Goal: Information Seeking & Learning: Find specific page/section

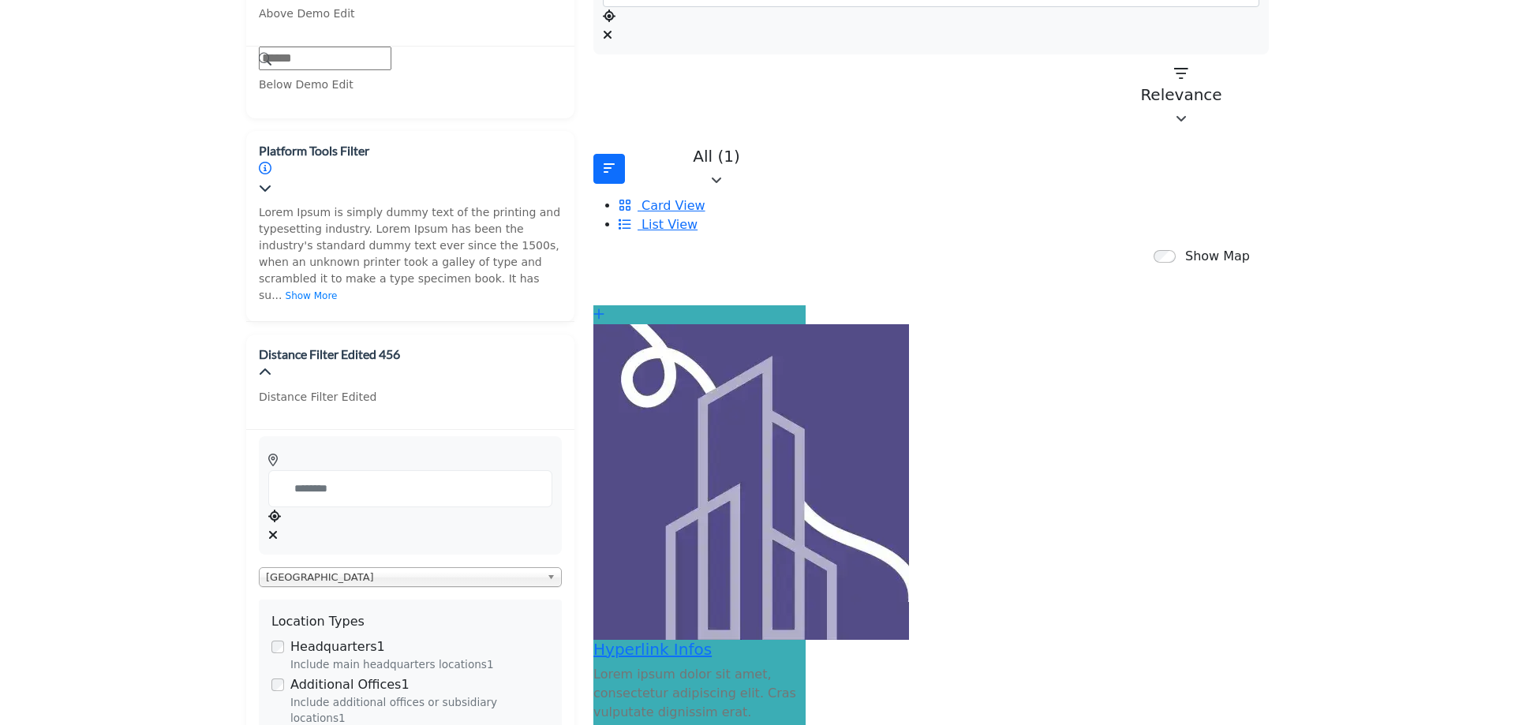
scroll to position [552, 0]
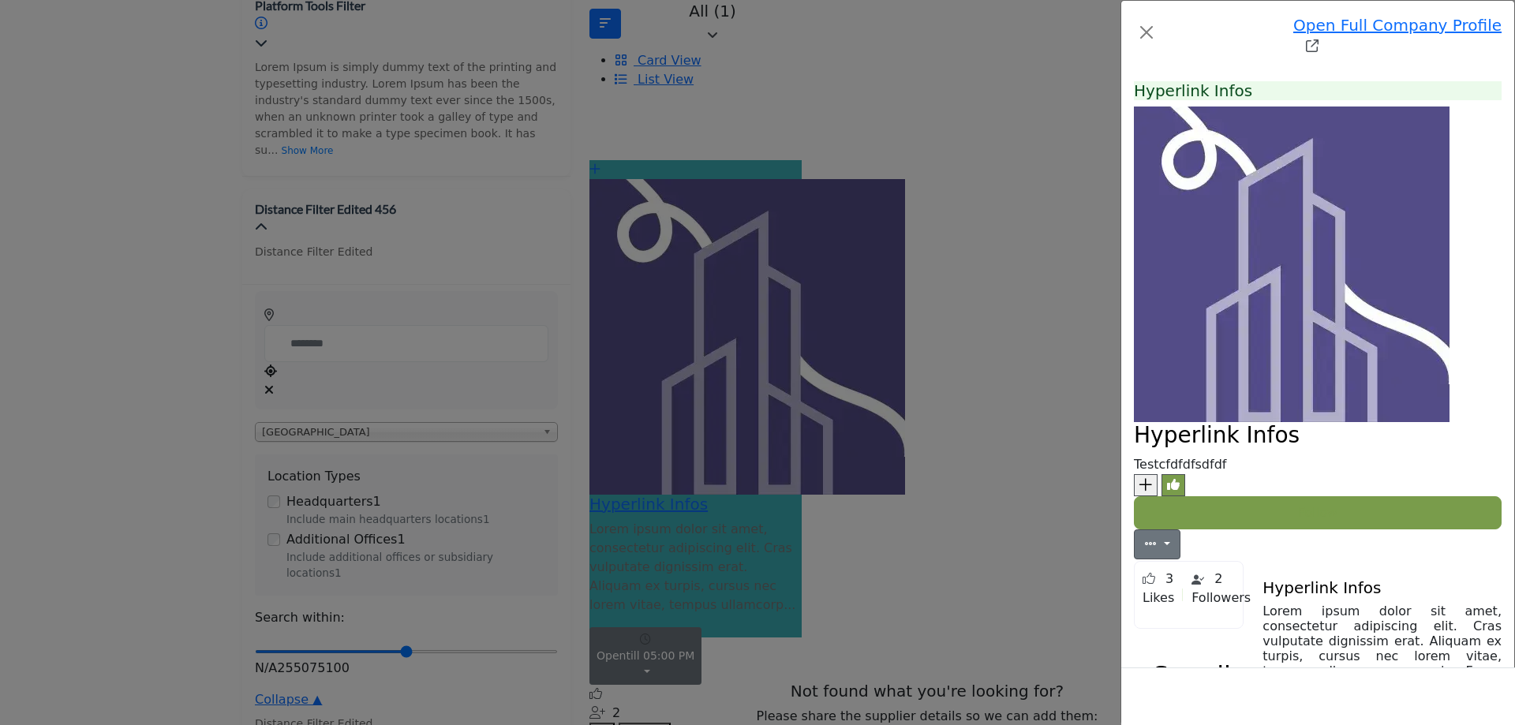
scroll to position [0, 0]
click at [208, 139] on div "Open Full Company Profile Hyperlink Infos Follow Followed Likes" at bounding box center [757, 362] width 1515 height 725
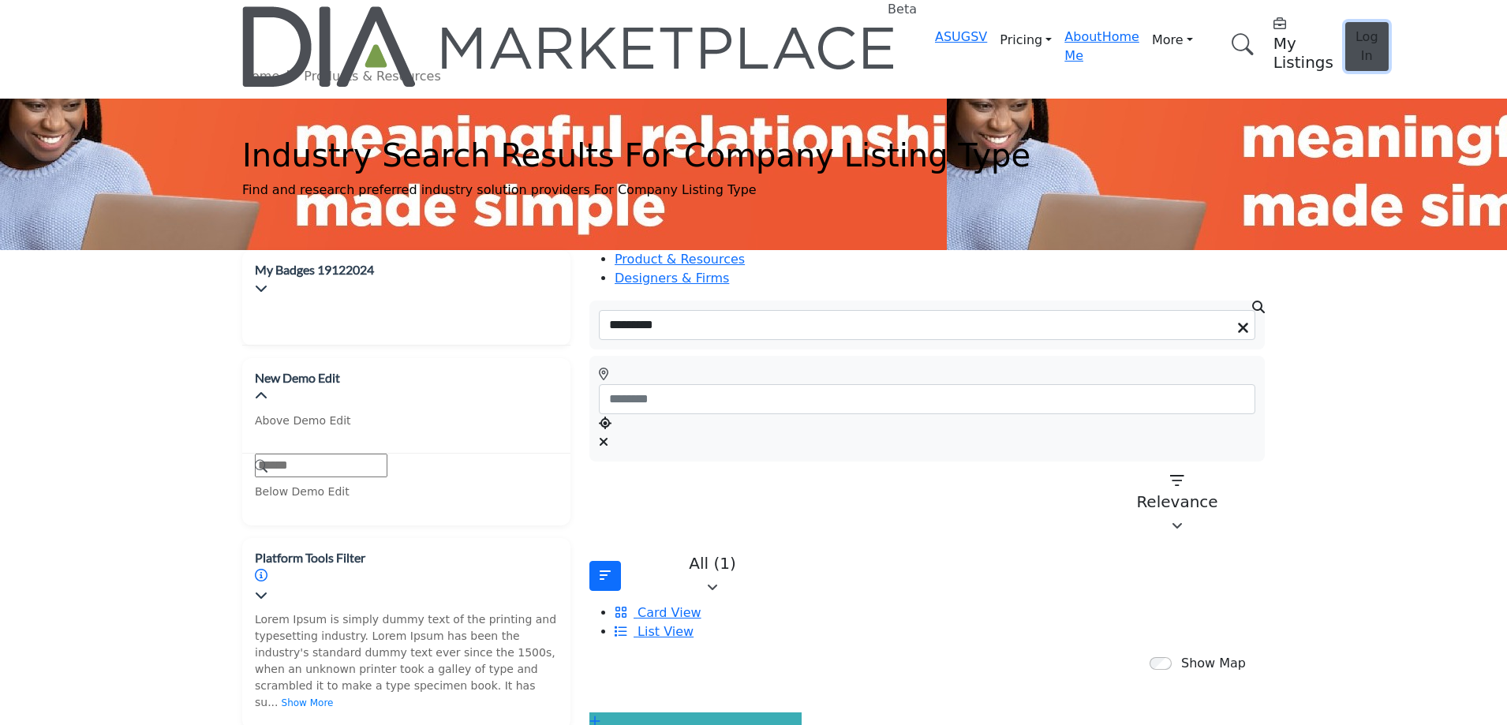
drag, startPoint x: 1179, startPoint y: 28, endPoint x: 1148, endPoint y: 6, distance: 37.4
click at [1346, 36] on button "Log In" at bounding box center [1367, 46] width 43 height 49
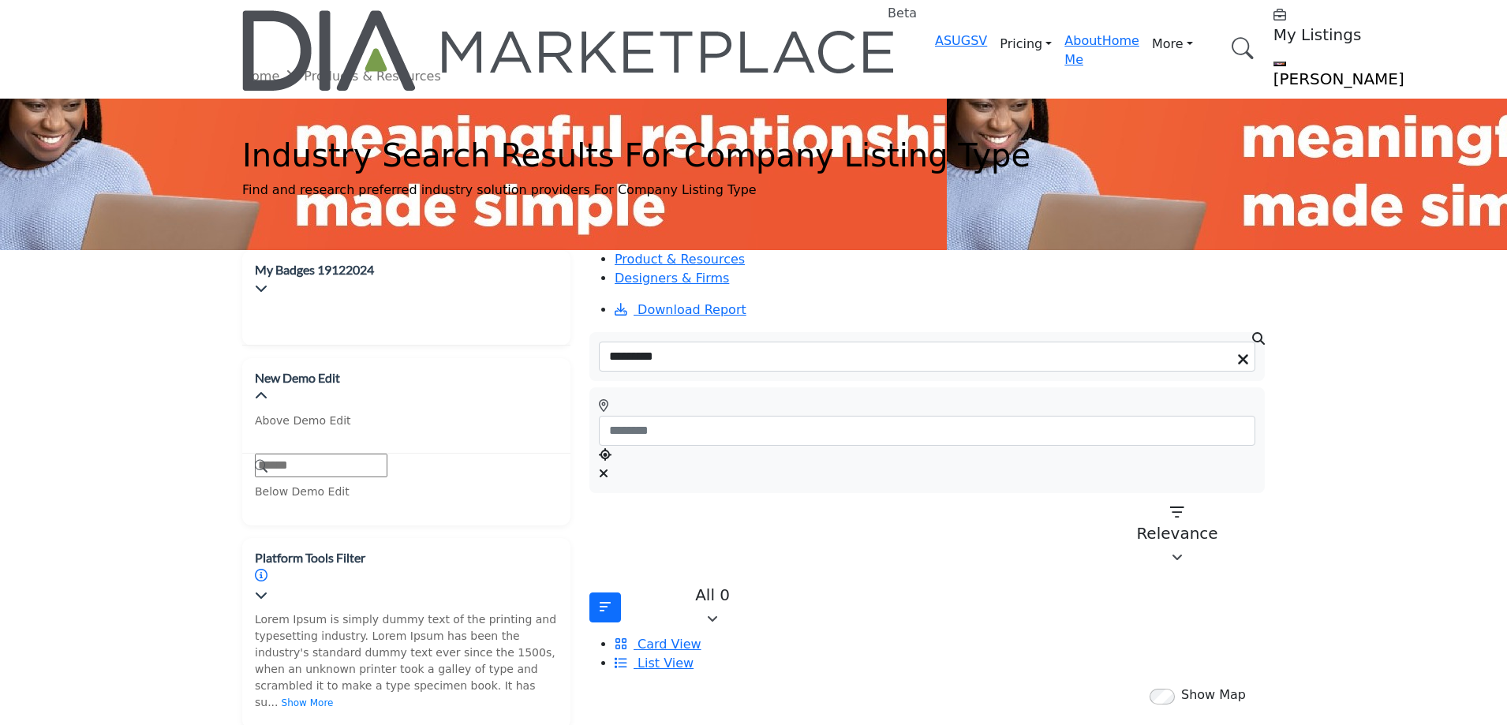
click at [808, 146] on h1 "Industry Search Results For Company Listing Type" at bounding box center [753, 156] width 1023 height 38
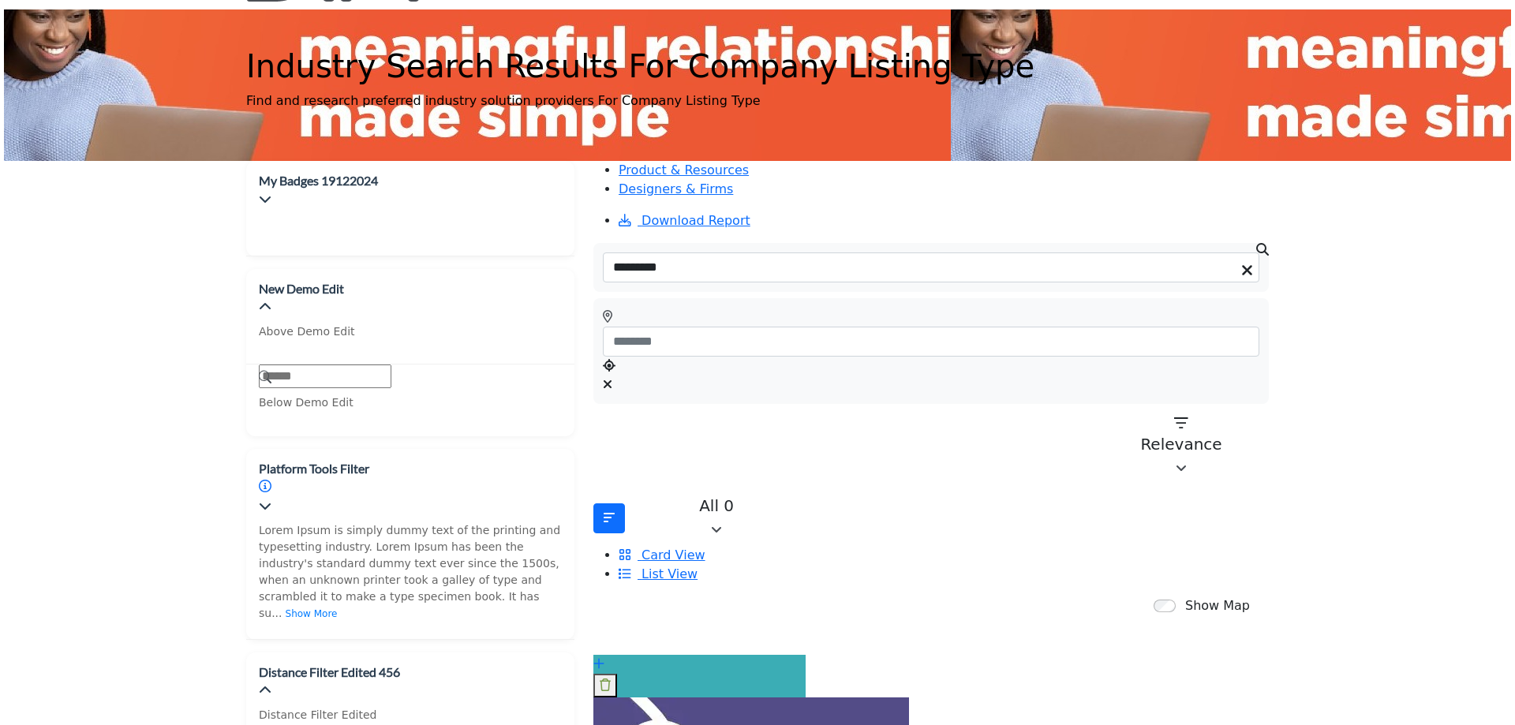
scroll to position [316, 0]
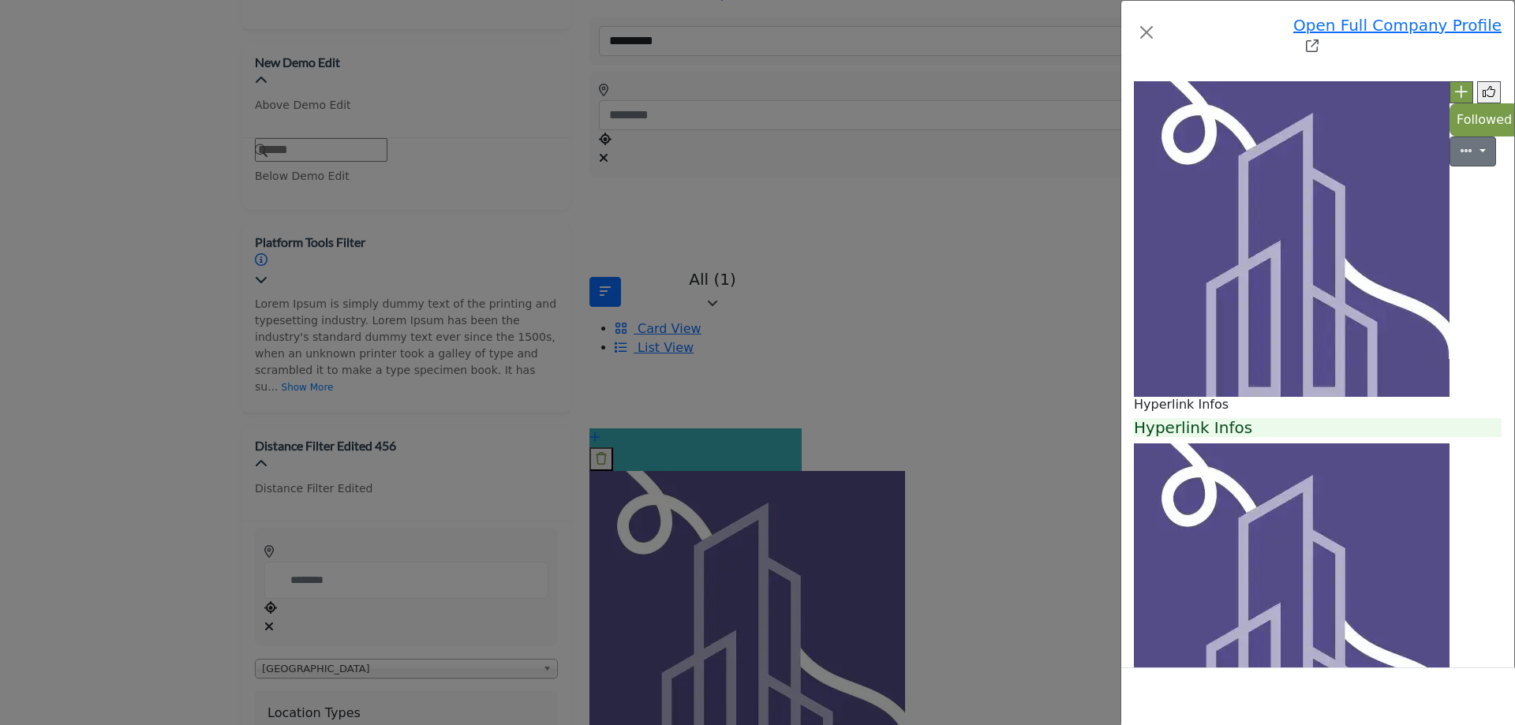
scroll to position [1090, 0]
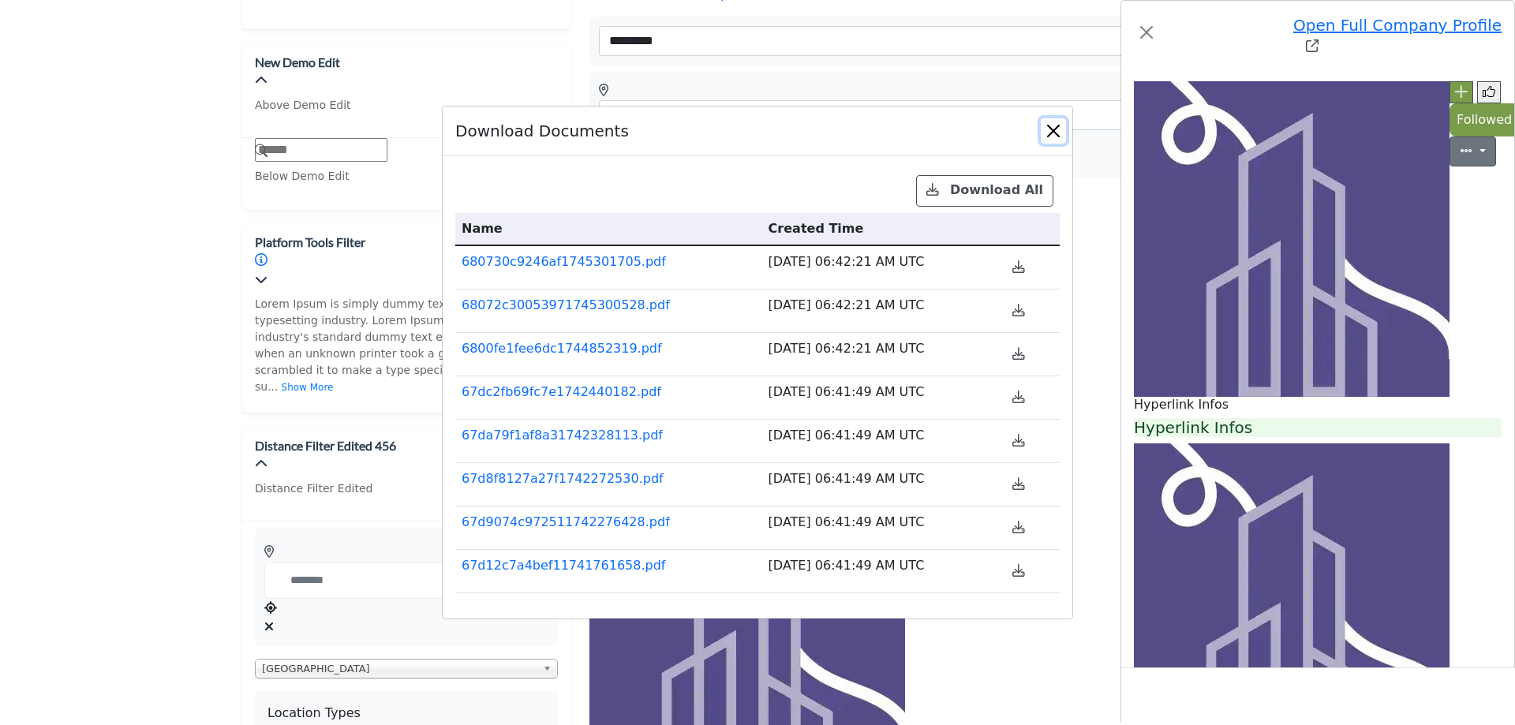
click at [1054, 144] on button "Close" at bounding box center [1053, 130] width 25 height 25
